Goal: Transaction & Acquisition: Purchase product/service

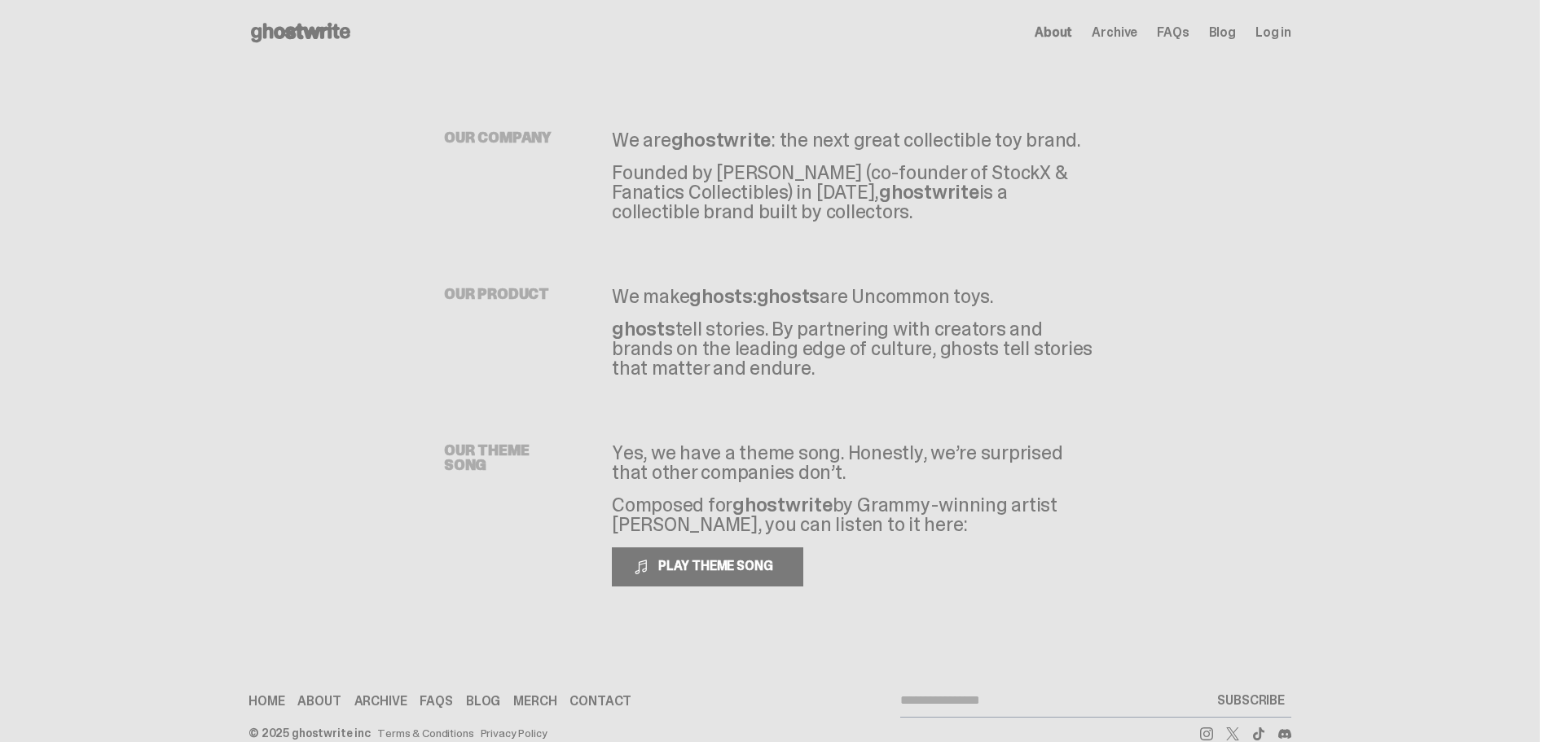
drag, startPoint x: 613, startPoint y: 341, endPoint x: 1040, endPoint y: 367, distance: 426.8
click at [1040, 367] on div "OUR PRODUCT We make ghosts: ghosts are Uncommon toys. ghosts tell stories. By p…" at bounding box center [770, 300] width 652 height 156
click at [825, 348] on p "ghosts tell stories. By partnering with creators and brands on the leading edge…" at bounding box center [854, 348] width 484 height 59
click at [1130, 35] on span "Archive" at bounding box center [1115, 32] width 46 height 13
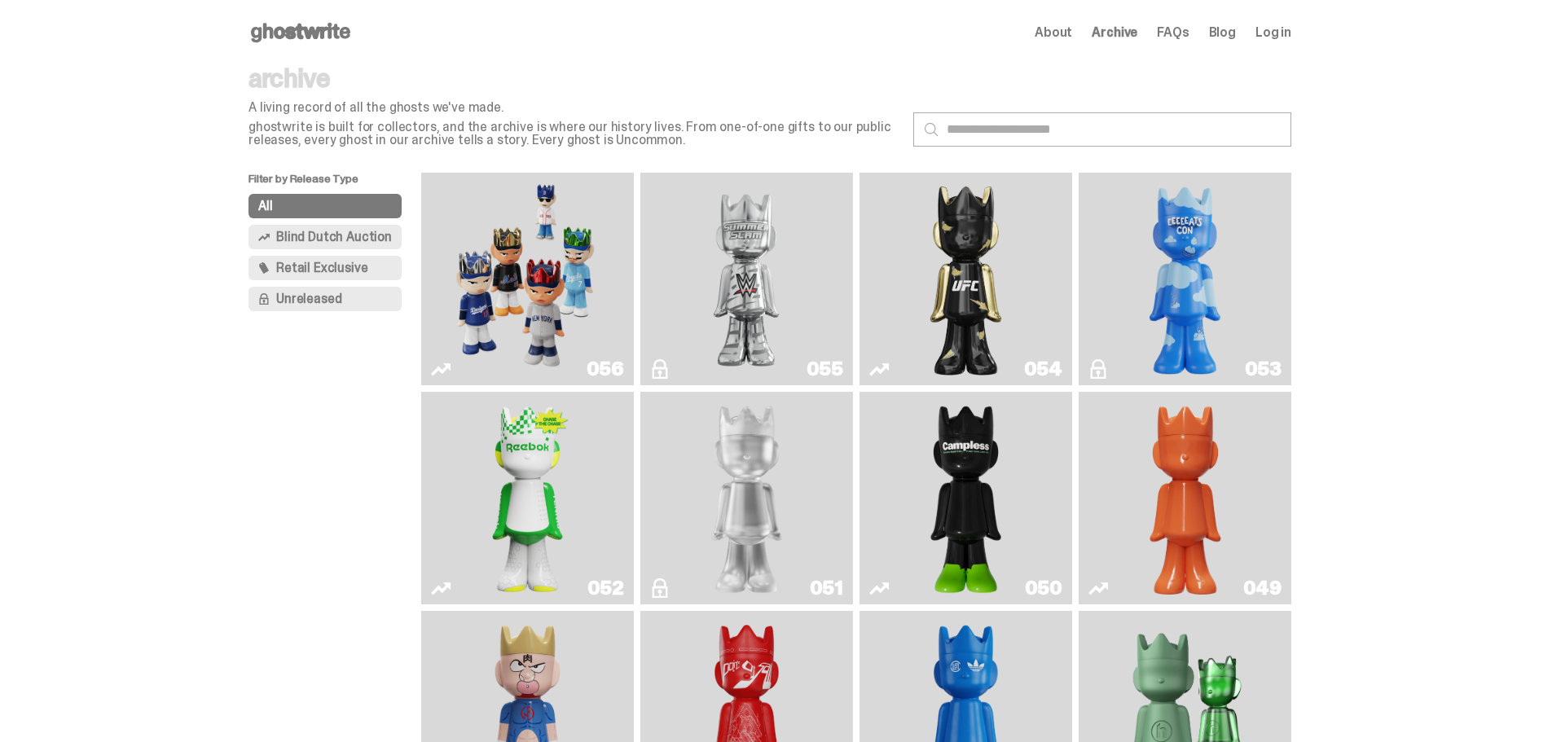
click at [508, 235] on img "Game Face (2025)" at bounding box center [527, 279] width 160 height 200
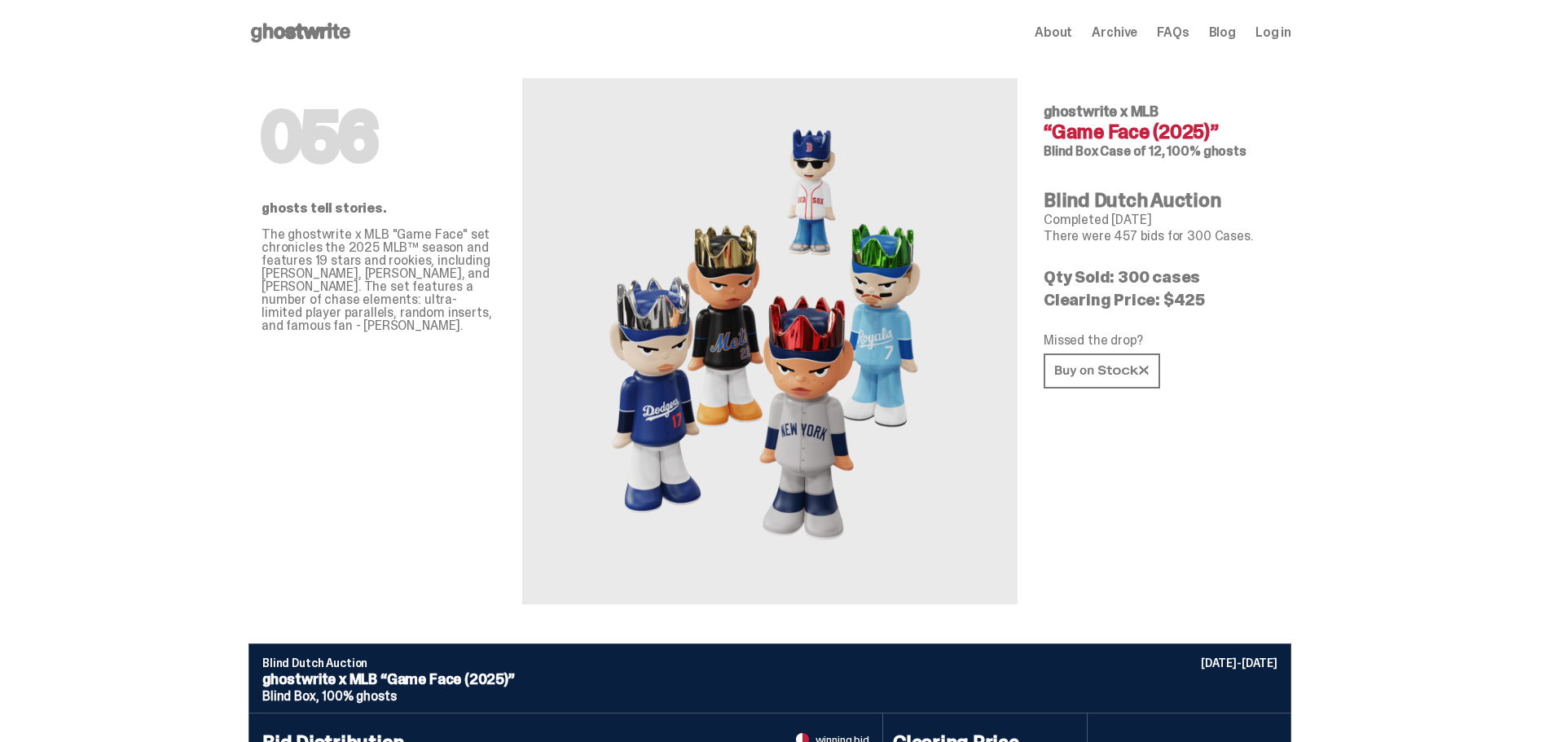
drag, startPoint x: 1049, startPoint y: 276, endPoint x: 1257, endPoint y: 284, distance: 208.7
click at [1257, 284] on div "056 ghosts tell stories. The ghostwrite x MLB "Game Face" set chronicles the 20…" at bounding box center [769, 354] width 1043 height 578
click at [1098, 375] on icon at bounding box center [1102, 371] width 94 height 12
